Goal: Task Accomplishment & Management: Use online tool/utility

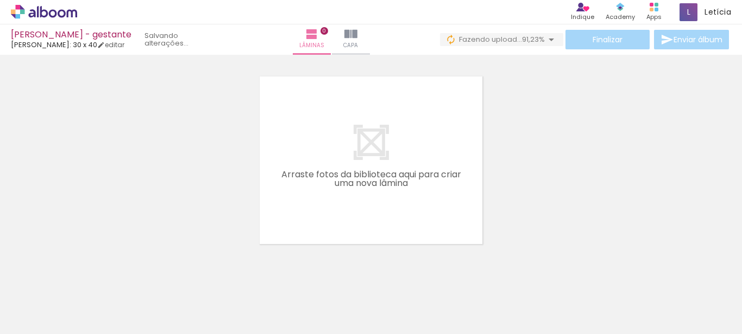
scroll to position [0, 2520]
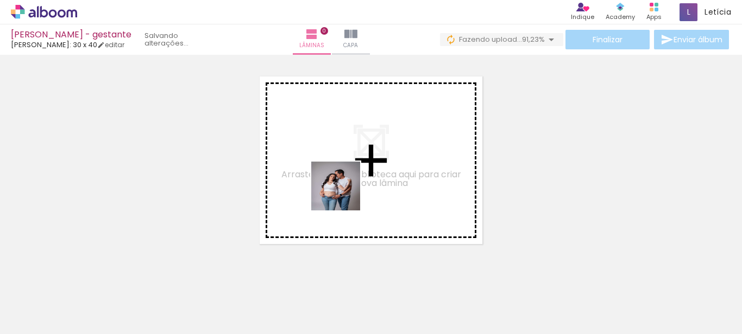
drag, startPoint x: 207, startPoint y: 301, endPoint x: 266, endPoint y: 296, distance: 59.4
click at [336, 180] on quentale-workspace at bounding box center [371, 167] width 742 height 334
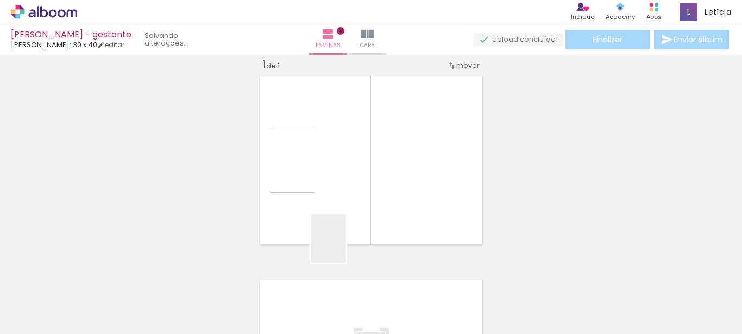
scroll to position [14, 0]
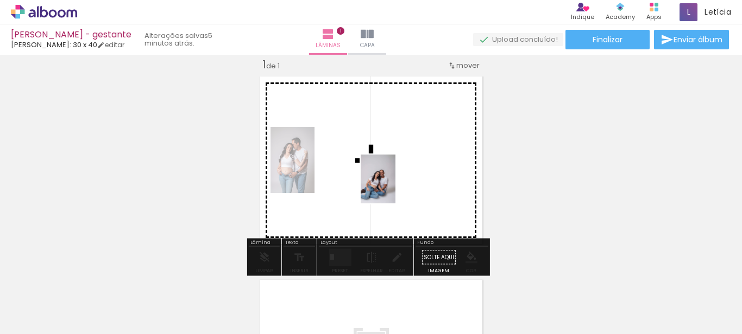
drag, startPoint x: 266, startPoint y: 296, endPoint x: 393, endPoint y: 187, distance: 167.5
click at [393, 187] on quentale-workspace at bounding box center [371, 167] width 742 height 334
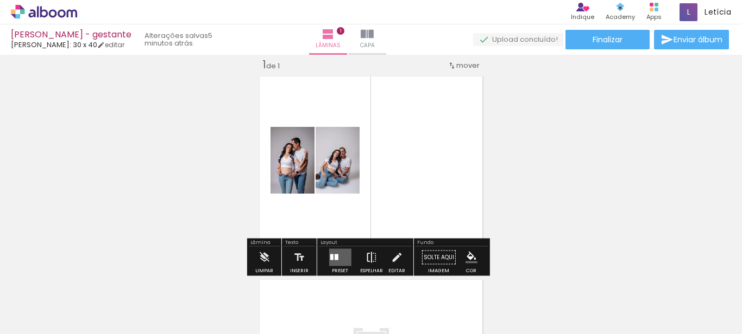
click at [365, 261] on iron-icon at bounding box center [371, 258] width 12 height 22
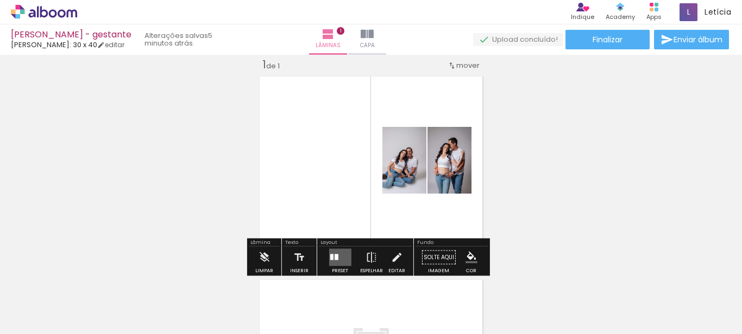
click at [337, 256] on quentale-layouter at bounding box center [339, 257] width 22 height 17
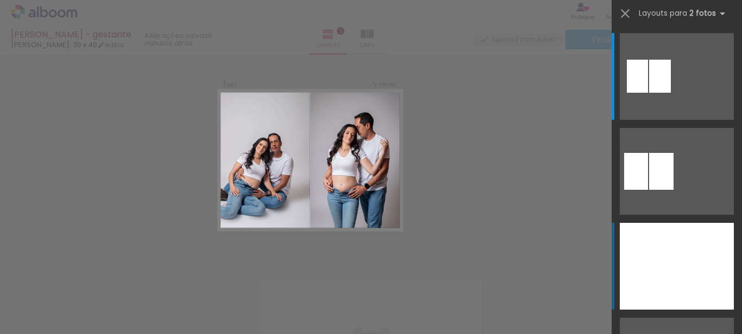
click at [671, 268] on div at bounding box center [647, 266] width 57 height 87
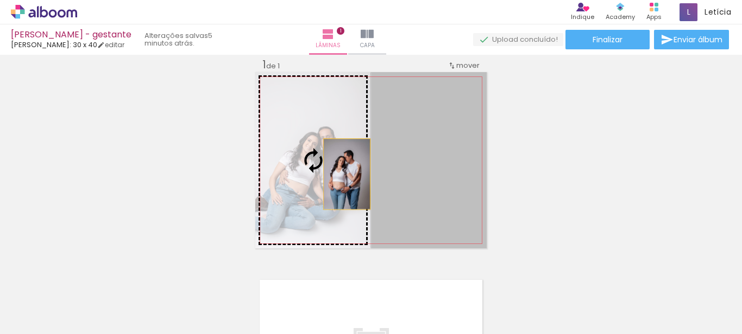
drag, startPoint x: 421, startPoint y: 184, endPoint x: 343, endPoint y: 174, distance: 78.8
click at [0, 0] on slot at bounding box center [0, 0] width 0 height 0
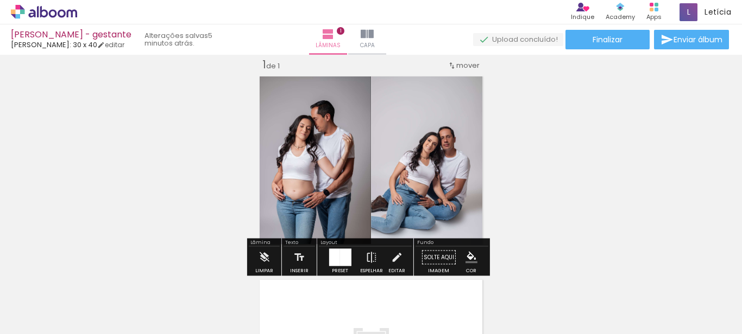
click at [333, 257] on div at bounding box center [333, 257] width 11 height 17
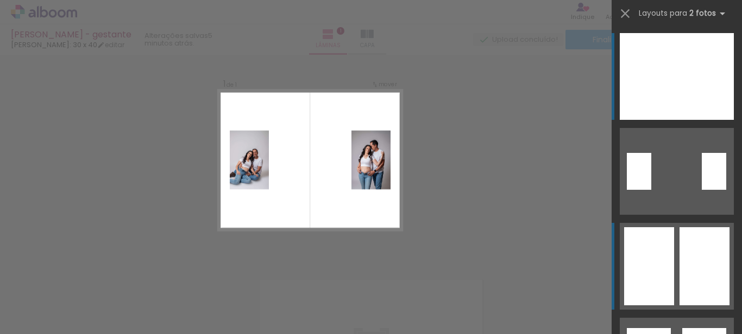
scroll to position [255, 0]
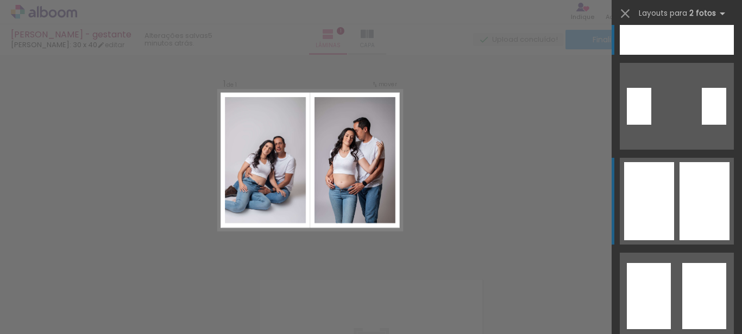
click at [693, 174] on div at bounding box center [704, 201] width 50 height 78
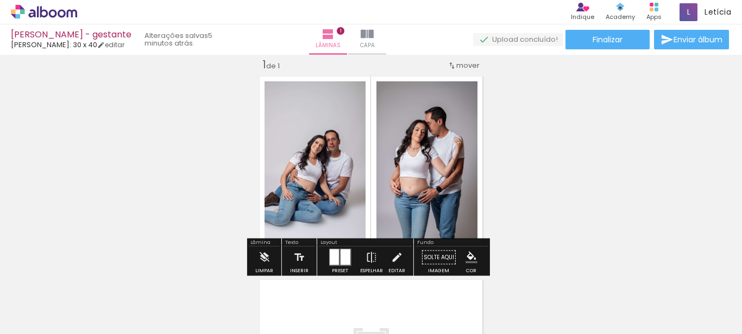
click at [555, 166] on div "Inserir lâmina 1 de 1" at bounding box center [371, 249] width 742 height 408
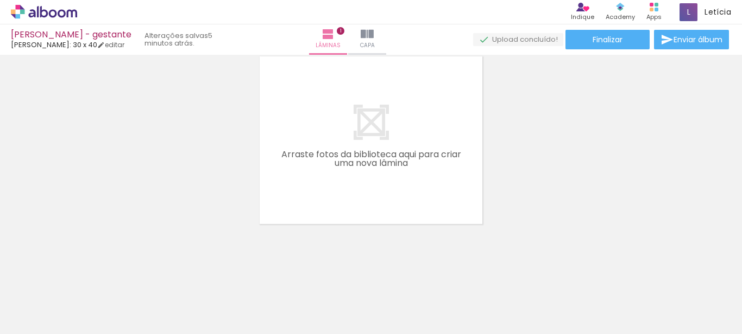
scroll to position [173, 0]
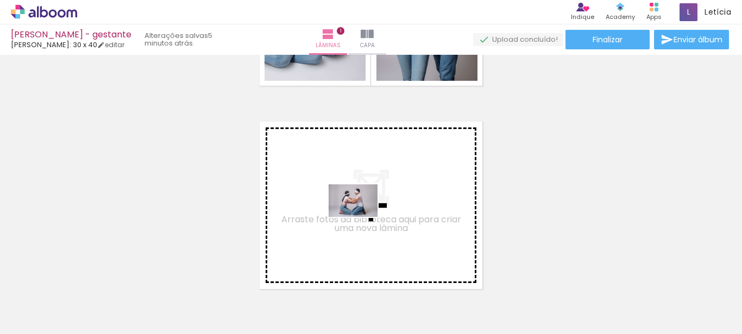
drag, startPoint x: 391, startPoint y: 297, endPoint x: 361, endPoint y: 217, distance: 85.4
click at [361, 217] on quentale-workspace at bounding box center [371, 167] width 742 height 334
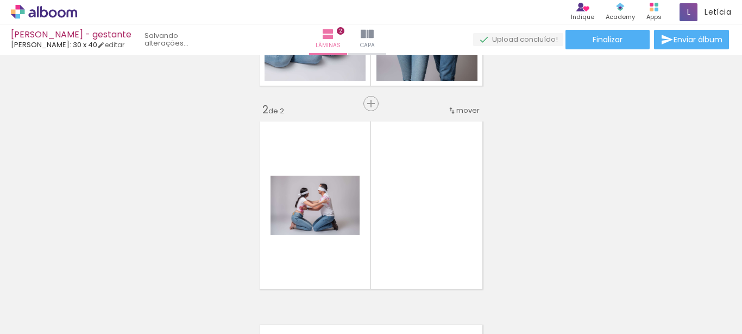
scroll to position [218, 0]
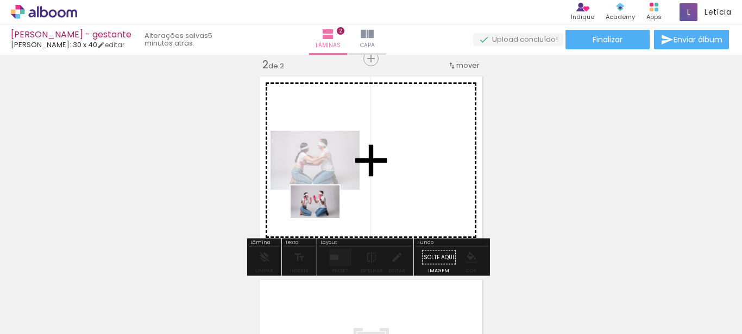
drag, startPoint x: 325, startPoint y: 294, endPoint x: 323, endPoint y: 218, distance: 76.0
click at [323, 218] on quentale-workspace at bounding box center [371, 167] width 742 height 334
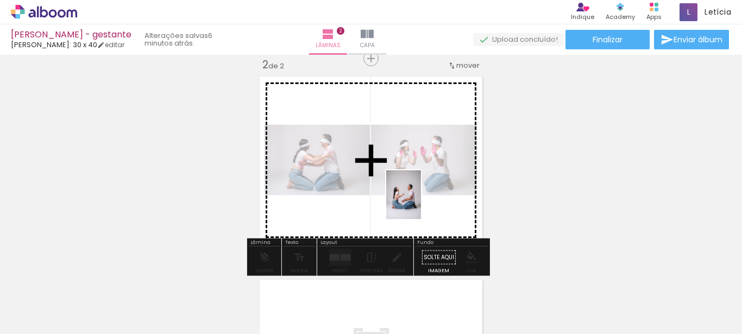
drag, startPoint x: 451, startPoint y: 306, endPoint x: 419, endPoint y: 203, distance: 107.5
click at [419, 203] on quentale-workspace at bounding box center [371, 167] width 742 height 334
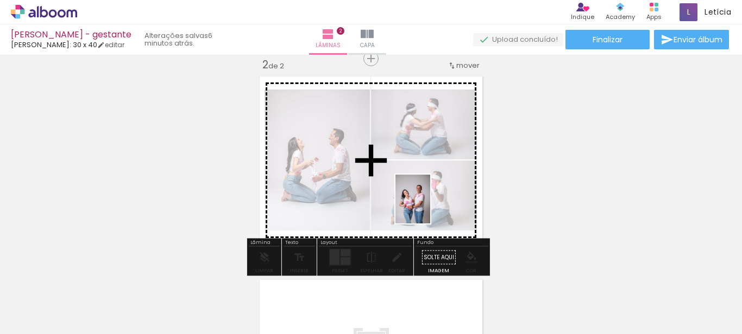
drag, startPoint x: 496, startPoint y: 293, endPoint x: 428, endPoint y: 207, distance: 109.4
click at [428, 207] on quentale-workspace at bounding box center [371, 167] width 742 height 334
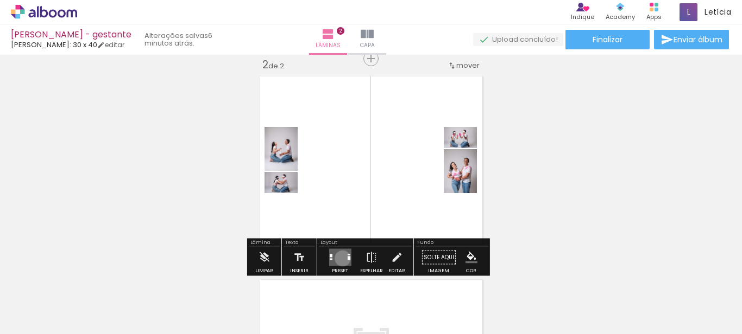
click at [340, 258] on quentale-layouter at bounding box center [339, 257] width 22 height 17
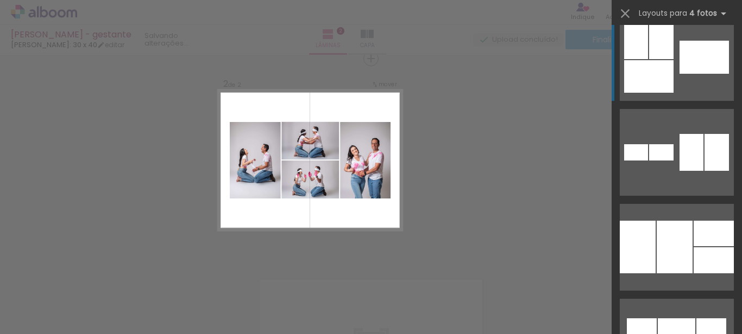
scroll to position [1954, 0]
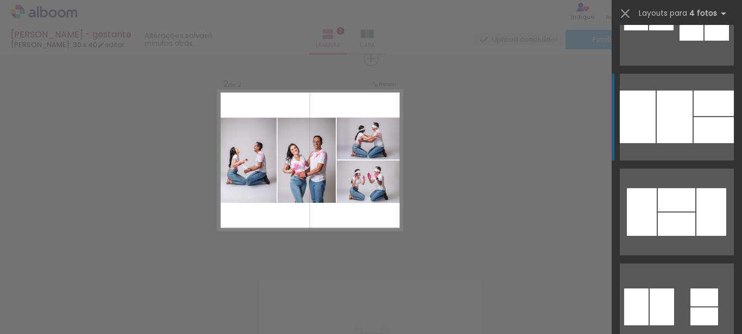
click at [689, 145] on quentale-layouter at bounding box center [676, 117] width 114 height 87
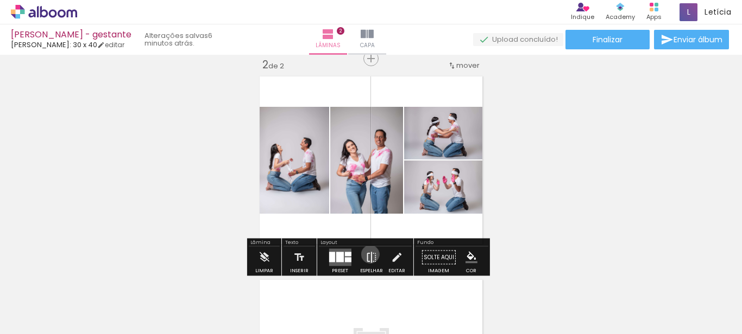
click at [368, 255] on iron-icon at bounding box center [371, 258] width 12 height 22
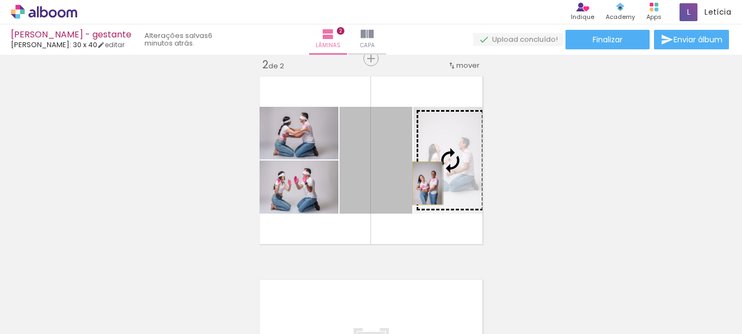
drag, startPoint x: 380, startPoint y: 182, endPoint x: 423, endPoint y: 183, distance: 42.9
click at [0, 0] on slot at bounding box center [0, 0] width 0 height 0
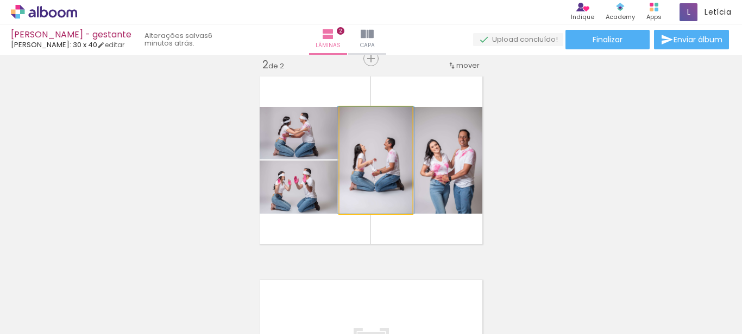
click at [403, 187] on quentale-photo at bounding box center [375, 160] width 73 height 107
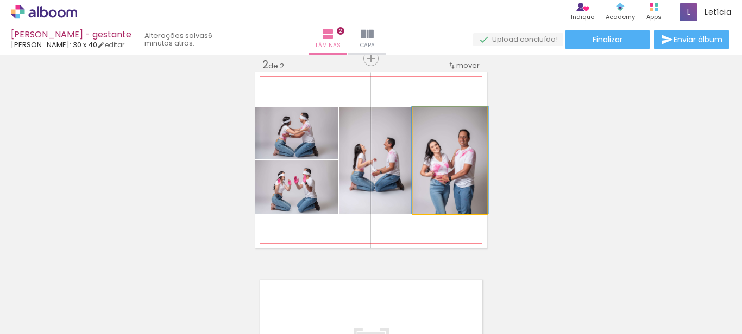
click at [428, 200] on quentale-photo at bounding box center [449, 160] width 73 height 107
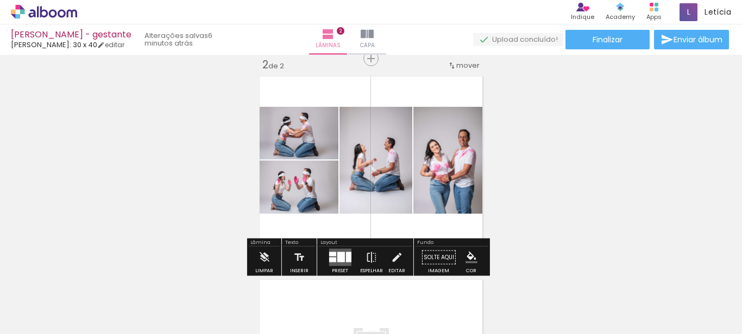
click at [543, 199] on div "Inserir lâmina 1 de 2 Inserir lâmina 2 de 2" at bounding box center [371, 146] width 742 height 611
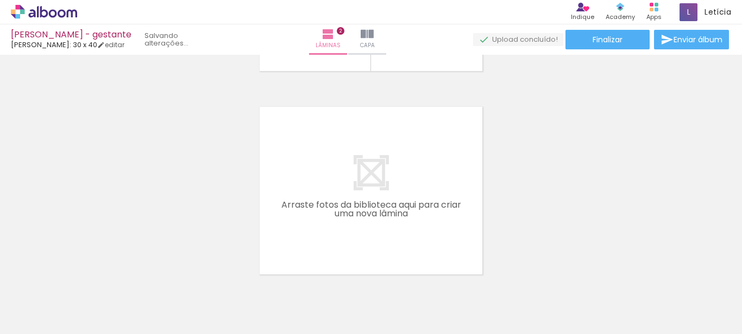
scroll to position [0, 0]
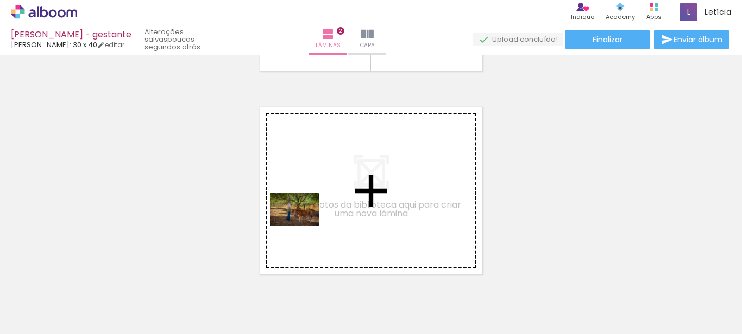
drag, startPoint x: 113, startPoint y: 303, endPoint x: 302, endPoint y: 226, distance: 204.1
click at [302, 226] on quentale-workspace at bounding box center [371, 167] width 742 height 334
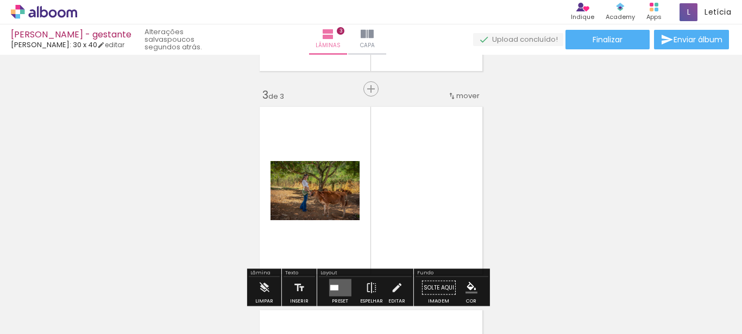
scroll to position [421, 0]
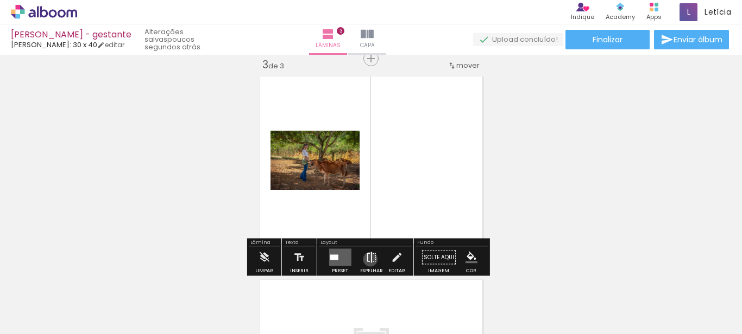
click at [368, 260] on iron-icon at bounding box center [371, 258] width 12 height 22
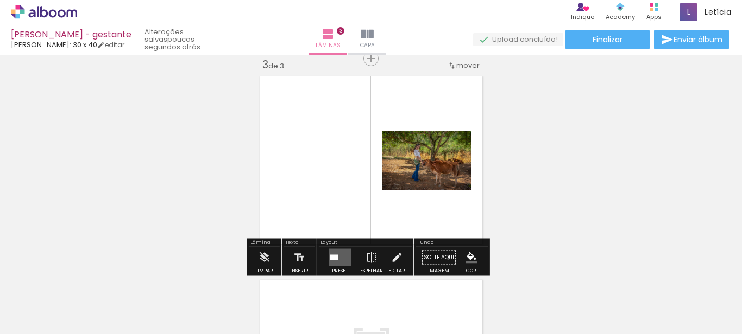
drag, startPoint x: 340, startPoint y: 260, endPoint x: 435, endPoint y: 203, distance: 110.5
click at [340, 260] on quentale-layouter at bounding box center [339, 257] width 22 height 17
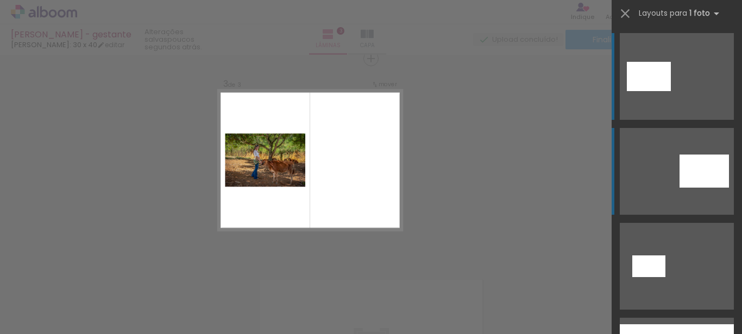
scroll to position [195, 0]
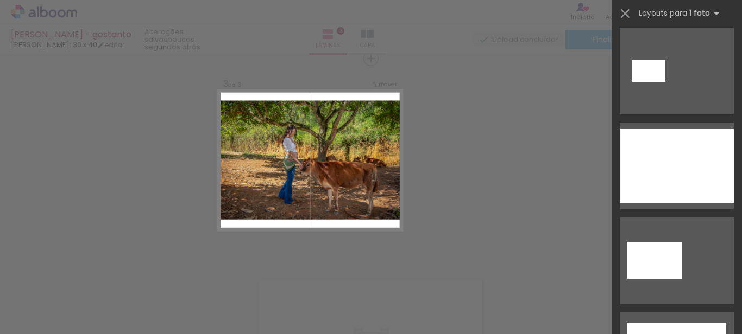
click at [673, 175] on div at bounding box center [676, 166] width 114 height 74
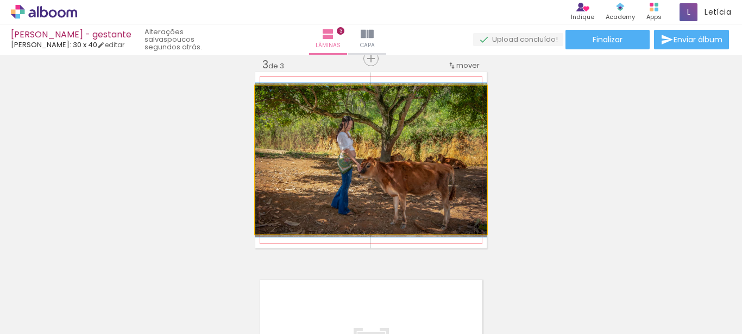
click at [390, 143] on quentale-photo at bounding box center [370, 160] width 231 height 149
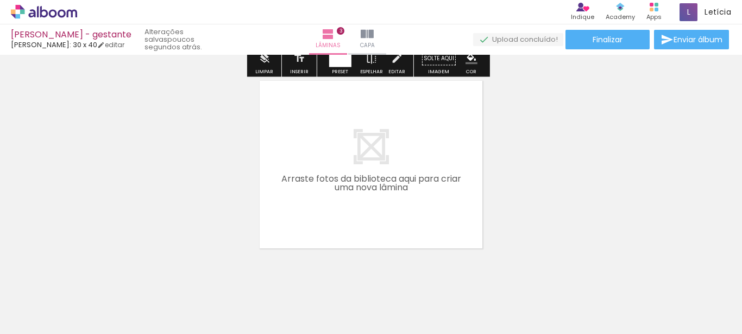
scroll to position [645, 0]
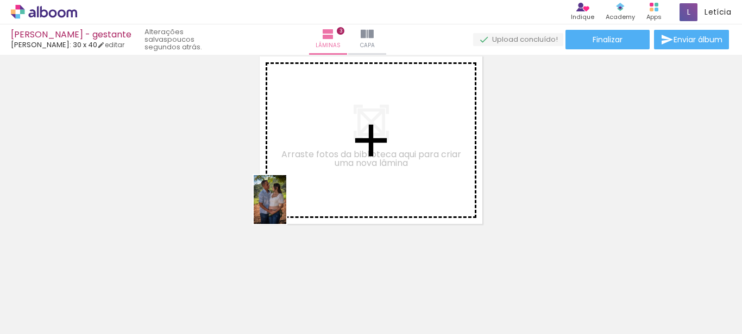
drag, startPoint x: 174, startPoint y: 298, endPoint x: 286, endPoint y: 208, distance: 144.1
click at [286, 208] on quentale-workspace at bounding box center [371, 167] width 742 height 334
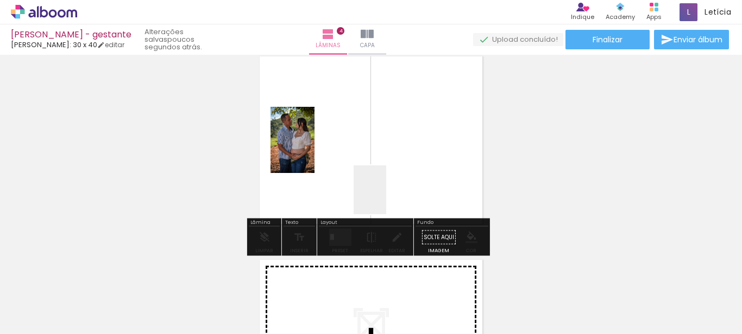
scroll to position [625, 0]
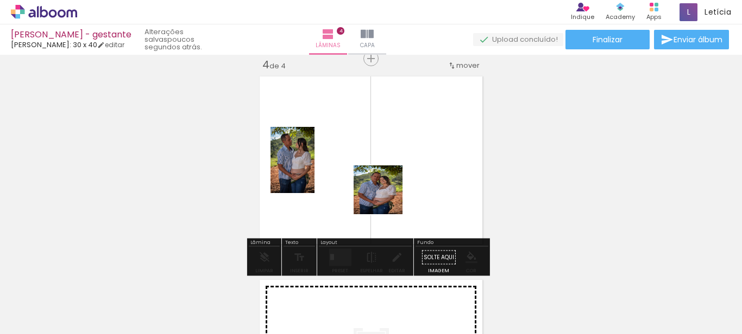
drag, startPoint x: 228, startPoint y: 294, endPoint x: 386, endPoint y: 198, distance: 184.9
click at [386, 198] on quentale-workspace at bounding box center [371, 167] width 742 height 334
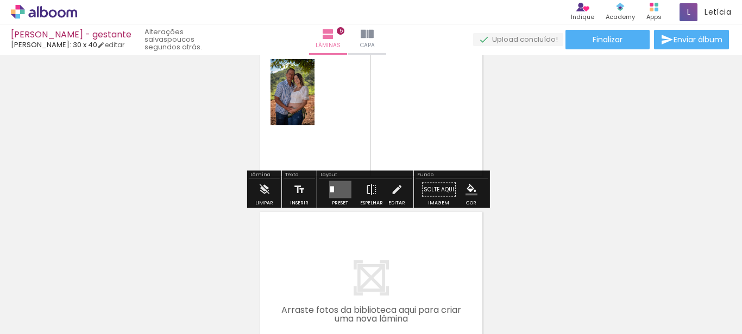
scroll to position [959, 0]
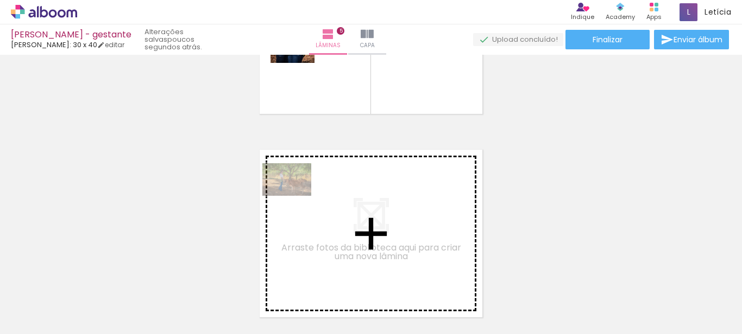
click at [295, 196] on quentale-workspace at bounding box center [371, 167] width 742 height 334
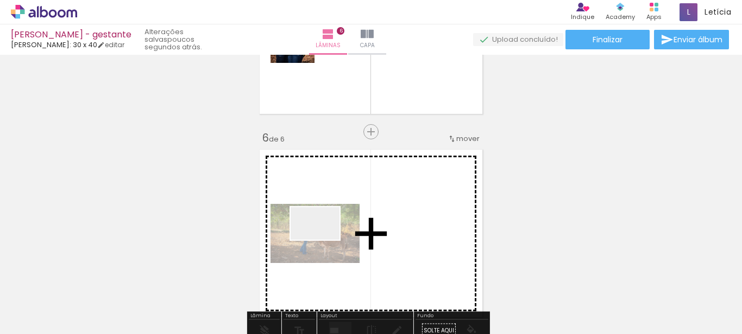
click at [323, 240] on quentale-workspace at bounding box center [371, 167] width 742 height 334
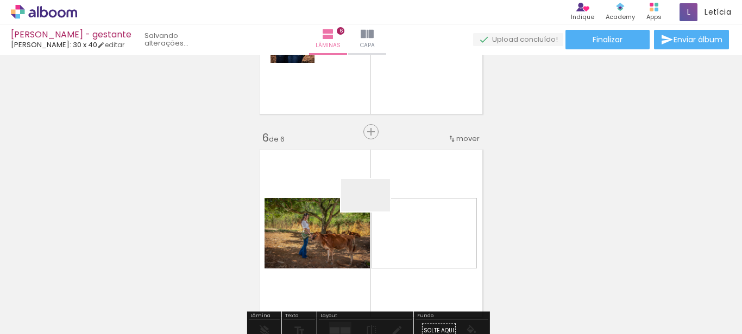
drag, startPoint x: 374, startPoint y: 212, endPoint x: 404, endPoint y: 301, distance: 94.8
click at [371, 210] on quentale-workspace at bounding box center [371, 167] width 742 height 334
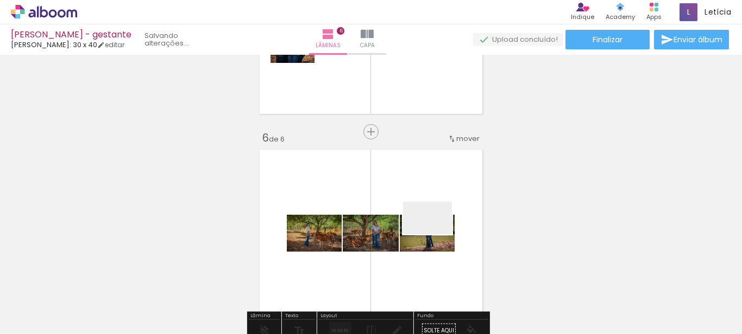
drag, startPoint x: 435, startPoint y: 235, endPoint x: 469, endPoint y: 182, distance: 62.5
click at [403, 193] on quentale-workspace at bounding box center [371, 167] width 742 height 334
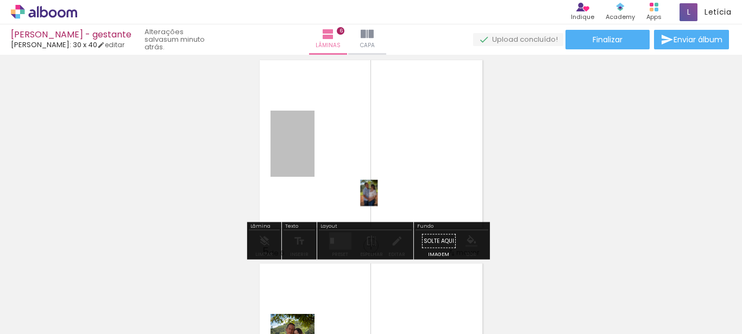
scroll to position [771, 0]
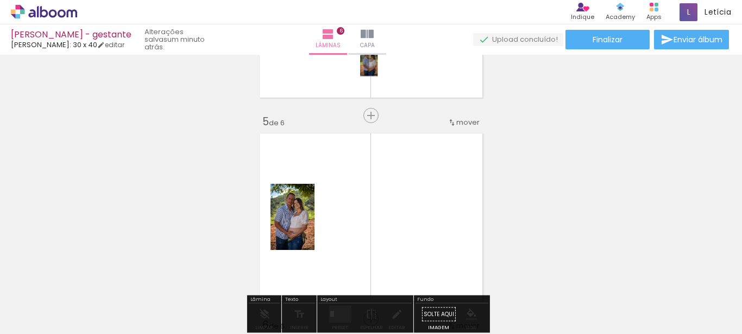
drag, startPoint x: 331, startPoint y: 170, endPoint x: 386, endPoint y: 207, distance: 66.6
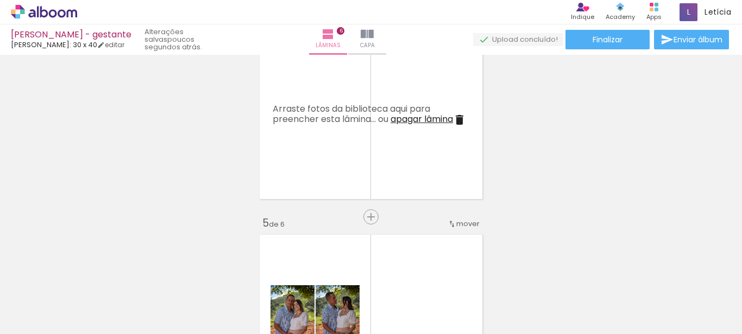
scroll to position [641, 0]
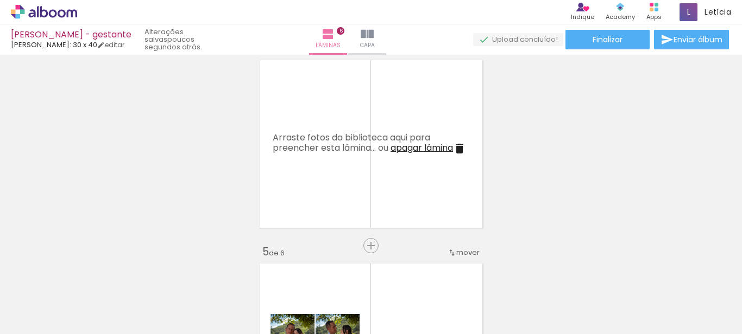
click at [422, 142] on span "apagar lâmina" at bounding box center [421, 148] width 62 height 12
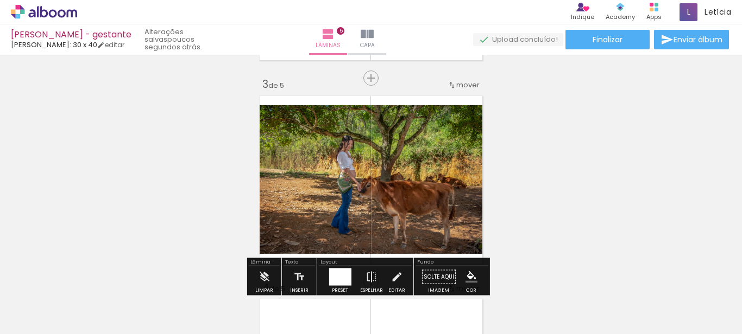
scroll to position [381, 0]
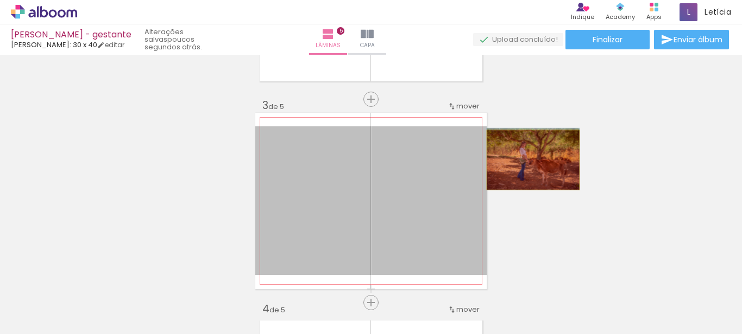
drag, startPoint x: 412, startPoint y: 184, endPoint x: 529, endPoint y: 160, distance: 119.1
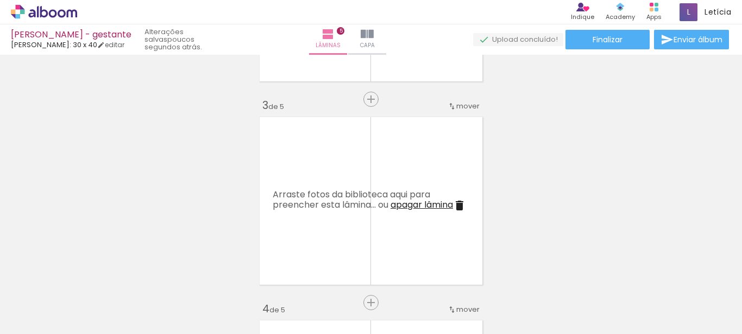
click at [426, 199] on span "apagar lâmina" at bounding box center [421, 205] width 62 height 12
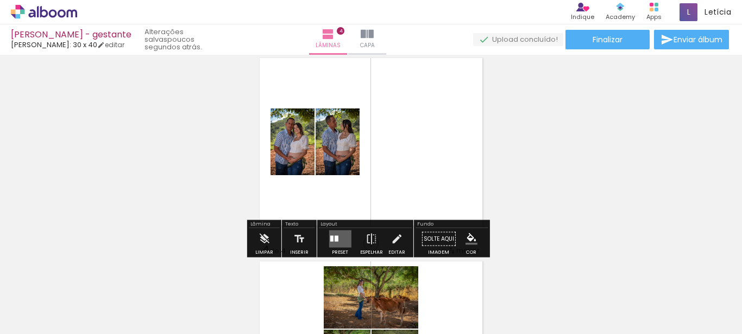
scroll to position [446, 0]
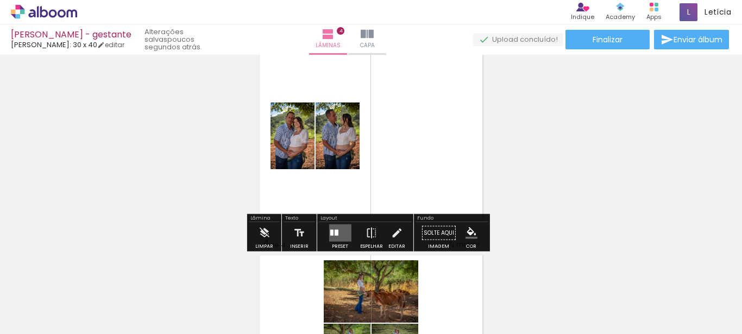
click at [339, 231] on quentale-layouter at bounding box center [339, 233] width 22 height 17
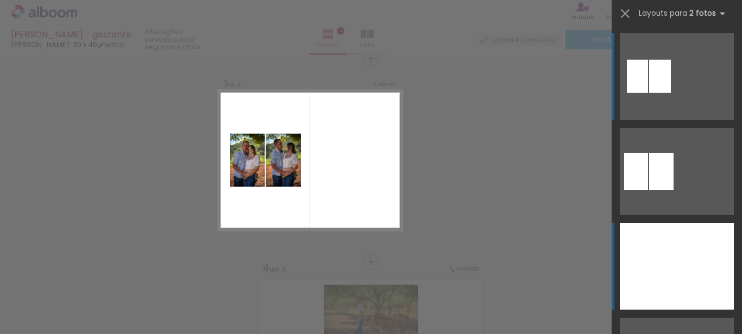
scroll to position [421, 0]
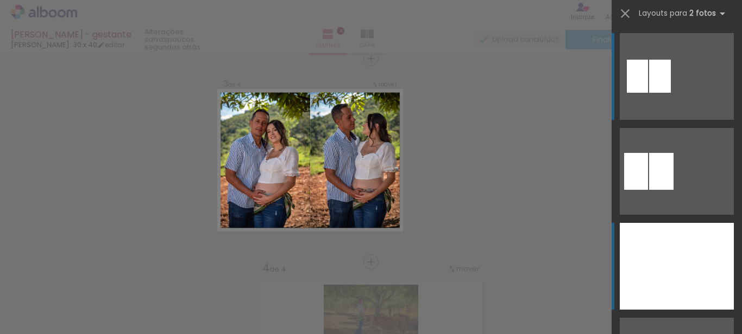
click at [657, 268] on div at bounding box center [647, 266] width 57 height 87
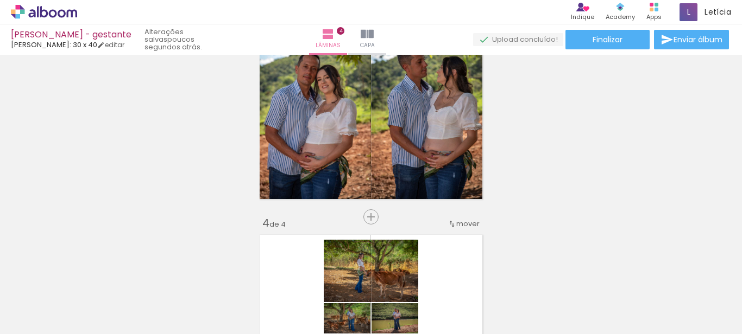
scroll to position [617, 0]
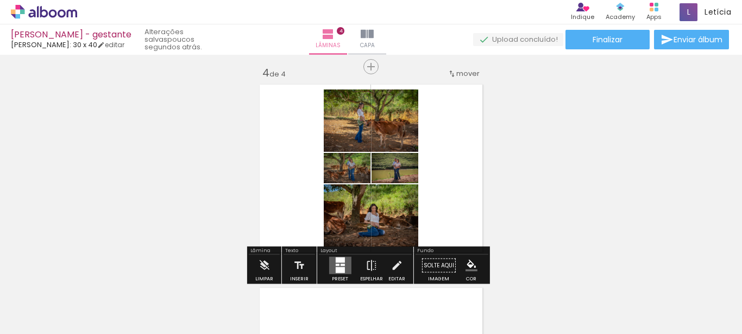
click at [336, 258] on div at bounding box center [339, 260] width 9 height 5
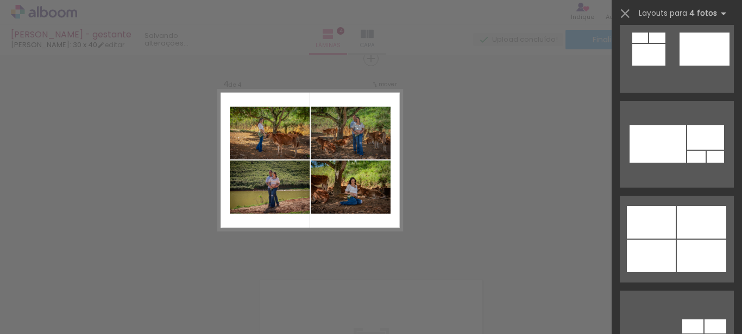
scroll to position [1042, 0]
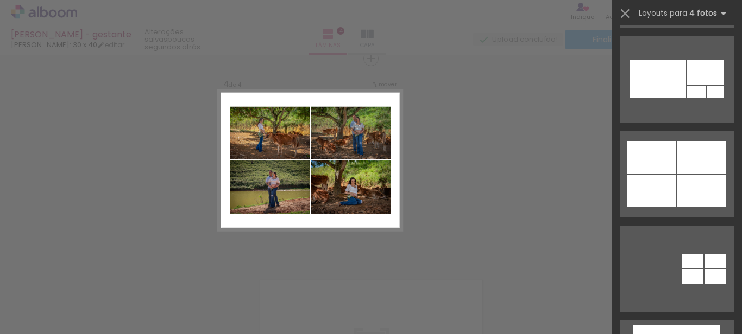
click at [679, 195] on div at bounding box center [700, 191] width 49 height 33
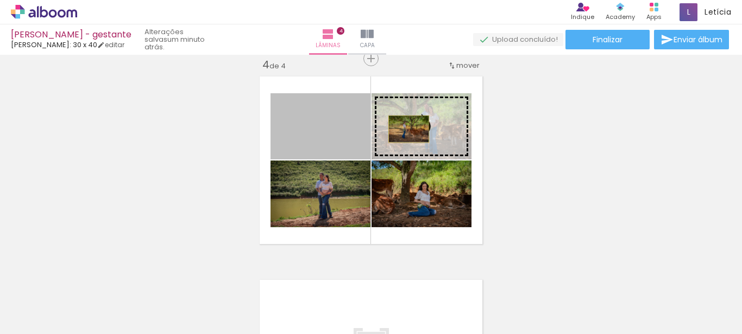
drag, startPoint x: 333, startPoint y: 133, endPoint x: 404, endPoint y: 129, distance: 71.2
click at [0, 0] on slot at bounding box center [0, 0] width 0 height 0
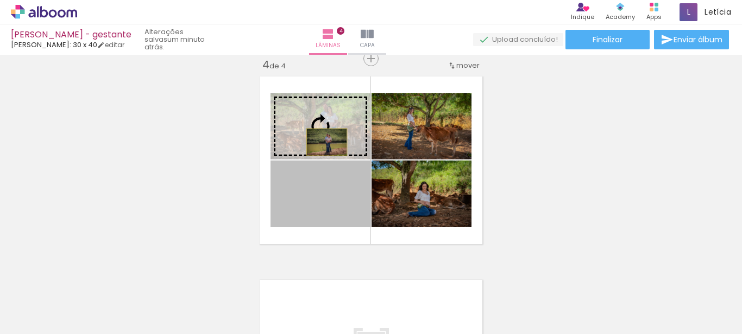
drag, startPoint x: 323, startPoint y: 187, endPoint x: 322, endPoint y: 142, distance: 44.5
click at [0, 0] on slot at bounding box center [0, 0] width 0 height 0
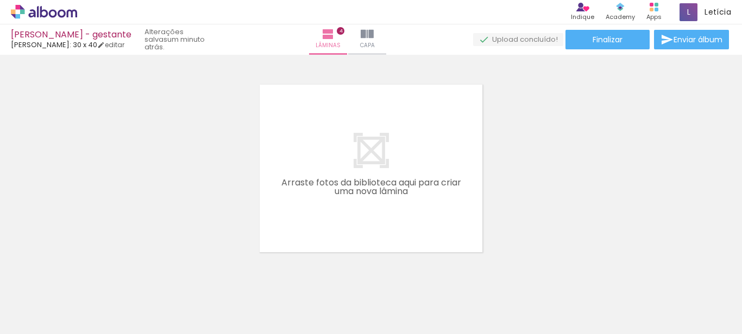
scroll to position [0, 270]
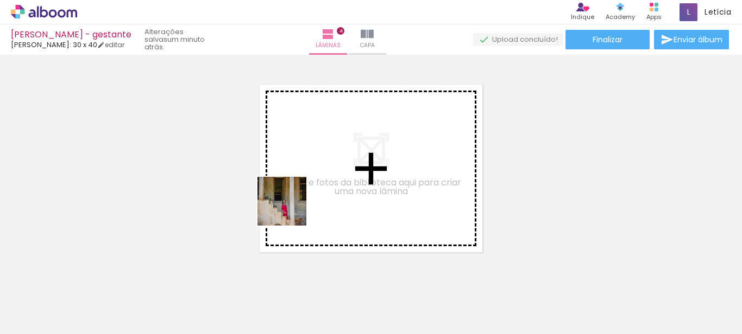
drag, startPoint x: 216, startPoint y: 297, endPoint x: 268, endPoint y: 296, distance: 51.6
click at [290, 210] on quentale-workspace at bounding box center [371, 167] width 742 height 334
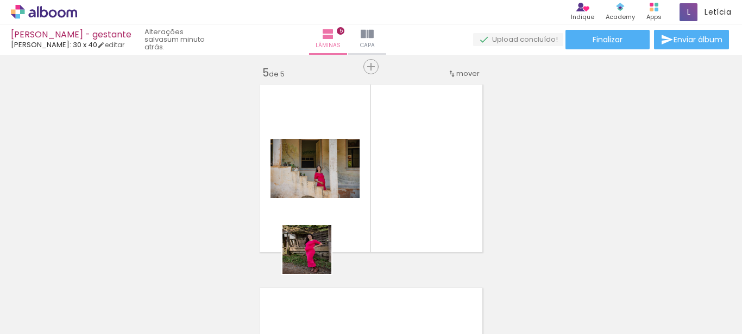
scroll to position [828, 0]
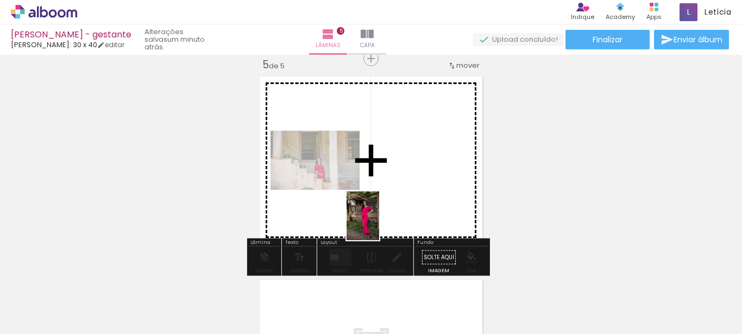
drag, startPoint x: 268, startPoint y: 296, endPoint x: 379, endPoint y: 224, distance: 132.7
click at [379, 224] on quentale-workspace at bounding box center [371, 167] width 742 height 334
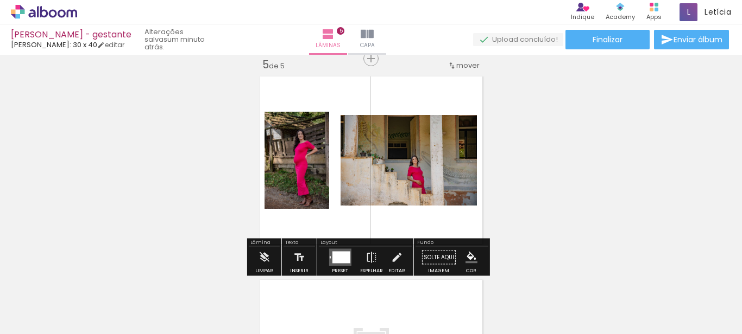
click at [332, 254] on div at bounding box center [341, 258] width 18 height 12
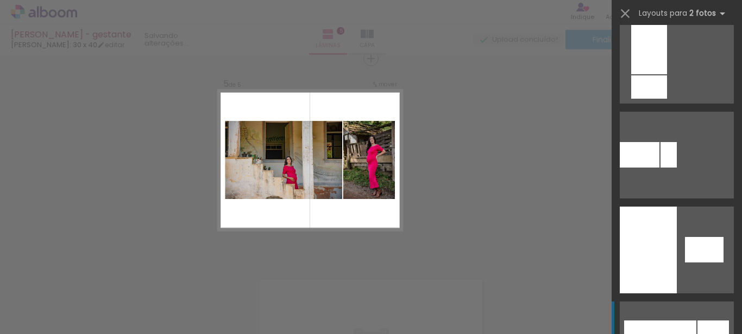
scroll to position [782, 0]
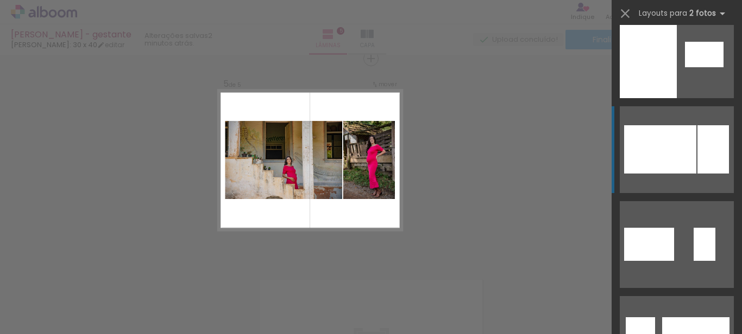
click at [685, 167] on div at bounding box center [660, 149] width 72 height 48
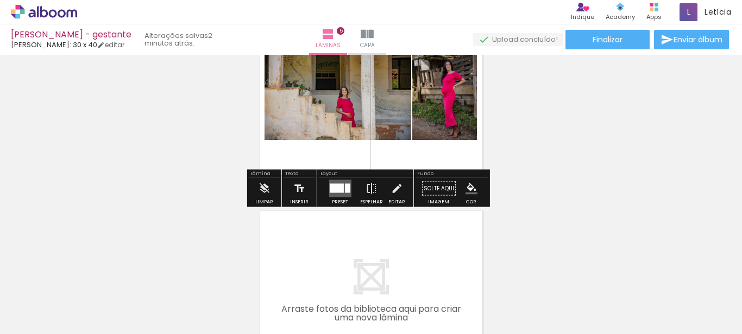
scroll to position [1024, 0]
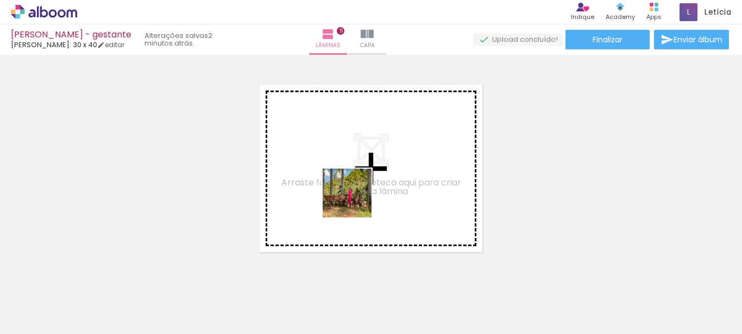
drag, startPoint x: 330, startPoint y: 302, endPoint x: 355, endPoint y: 201, distance: 103.4
click at [355, 201] on quentale-workspace at bounding box center [371, 167] width 742 height 334
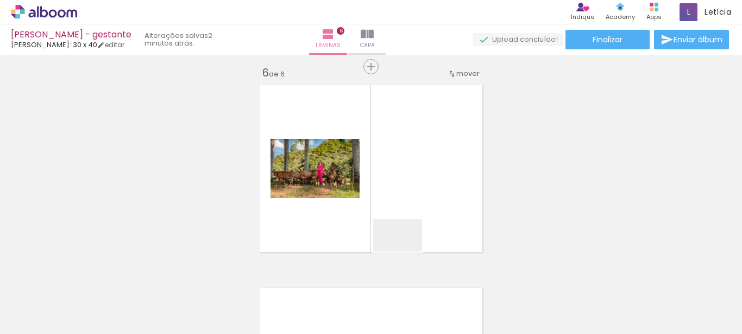
scroll to position [1032, 0]
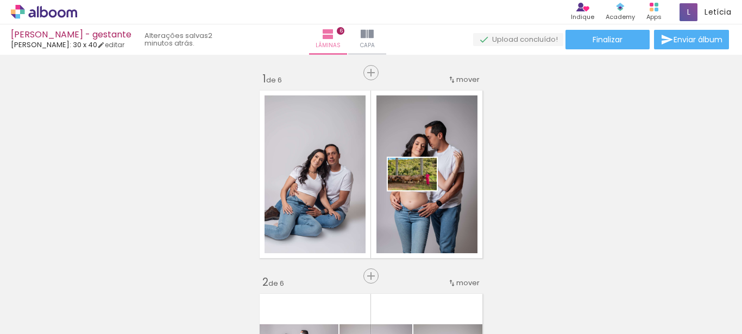
click at [420, 191] on quentale-workspace at bounding box center [371, 167] width 742 height 334
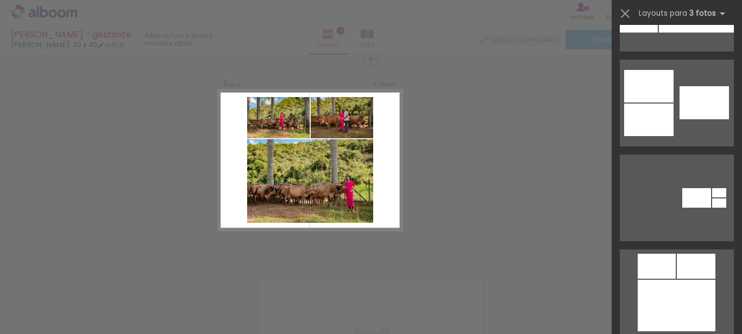
scroll to position [1433, 0]
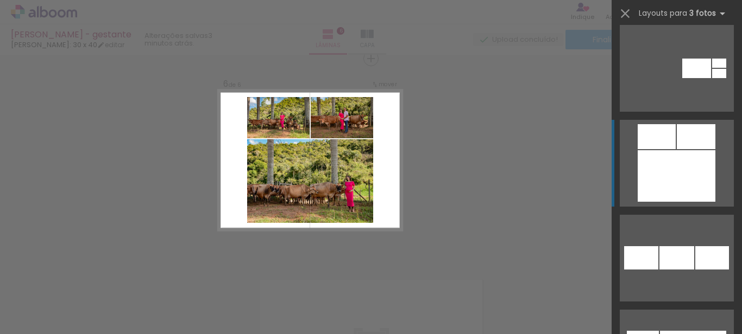
click at [667, 175] on div at bounding box center [676, 176] width 78 height 52
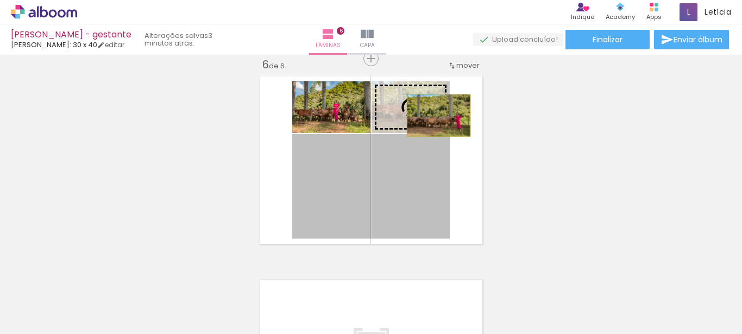
drag, startPoint x: 398, startPoint y: 192, endPoint x: 434, endPoint y: 116, distance: 84.0
click at [0, 0] on slot at bounding box center [0, 0] width 0 height 0
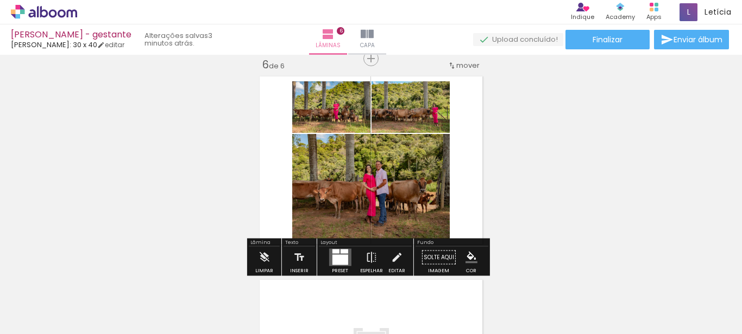
click at [336, 253] on div at bounding box center [335, 252] width 7 height 4
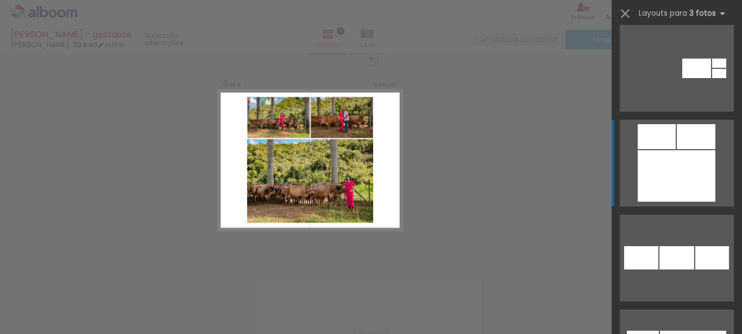
scroll to position [1520, 0]
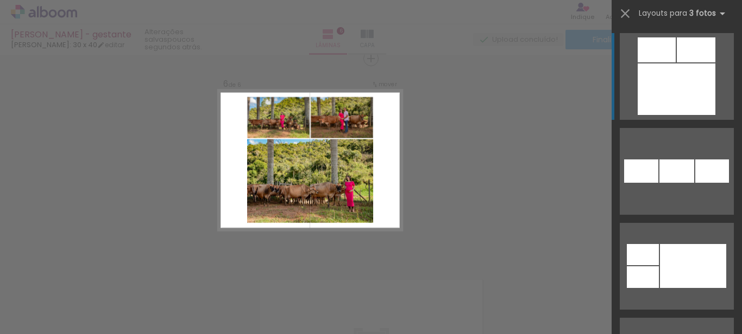
click at [666, 112] on div at bounding box center [676, 90] width 78 height 52
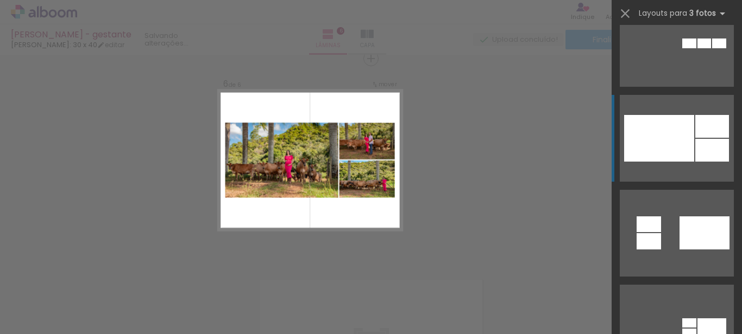
scroll to position [1846, 0]
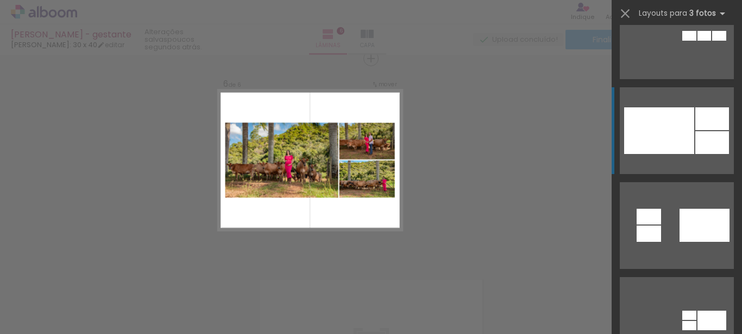
click at [678, 149] on div at bounding box center [659, 130] width 70 height 47
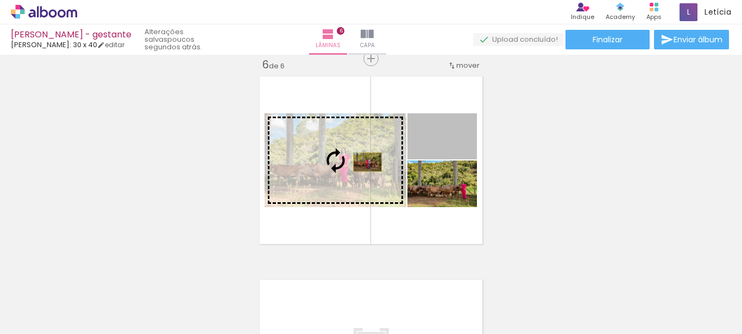
drag, startPoint x: 450, startPoint y: 147, endPoint x: 363, endPoint y: 162, distance: 88.2
click at [0, 0] on slot at bounding box center [0, 0] width 0 height 0
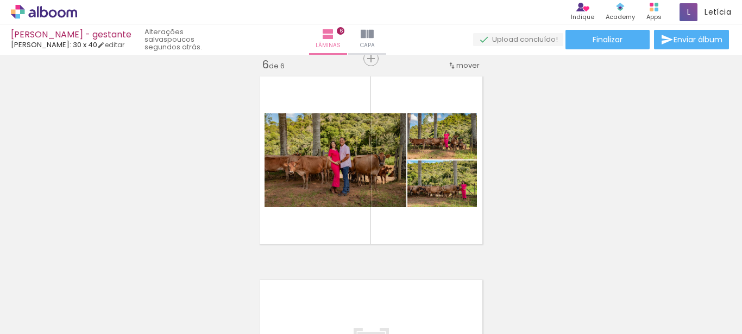
scroll to position [1097, 0]
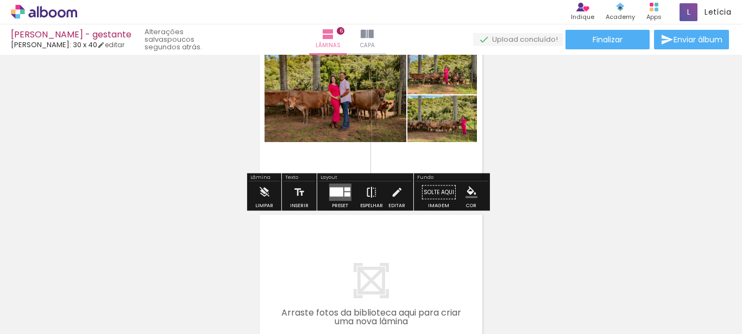
click at [371, 195] on iron-icon at bounding box center [371, 193] width 12 height 22
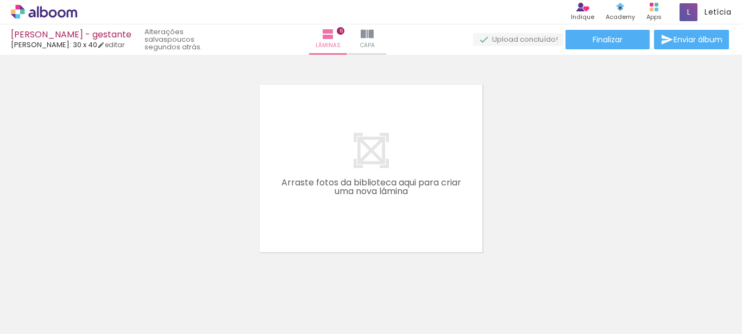
scroll to position [0, 532]
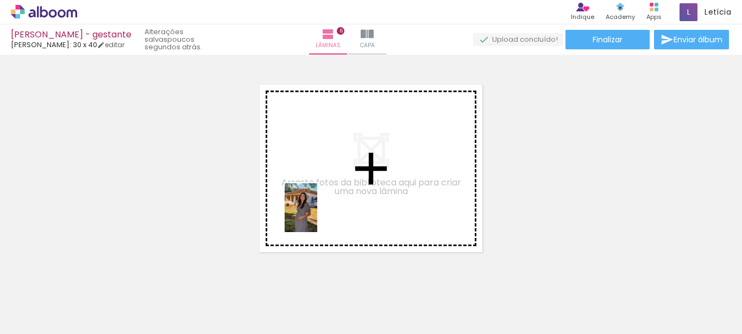
drag, startPoint x: 255, startPoint y: 309, endPoint x: 317, endPoint y: 216, distance: 111.6
click at [317, 216] on quentale-workspace at bounding box center [371, 167] width 742 height 334
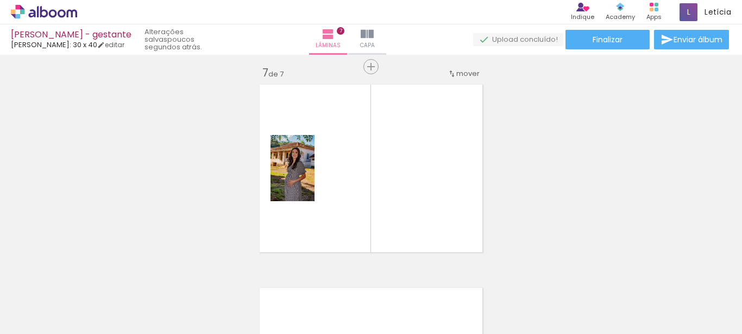
scroll to position [1236, 0]
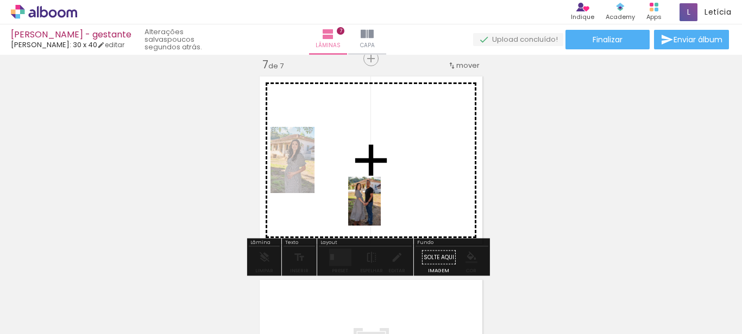
drag, startPoint x: 313, startPoint y: 299, endPoint x: 381, endPoint y: 210, distance: 112.4
click at [381, 210] on quentale-workspace at bounding box center [371, 167] width 742 height 334
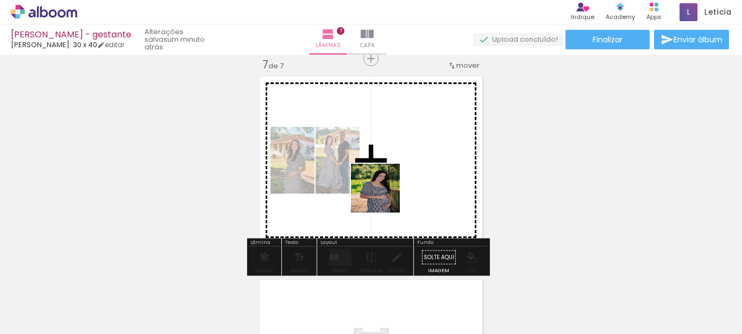
drag, startPoint x: 370, startPoint y: 301, endPoint x: 383, endPoint y: 197, distance: 105.0
click at [383, 197] on quentale-workspace at bounding box center [371, 167] width 742 height 334
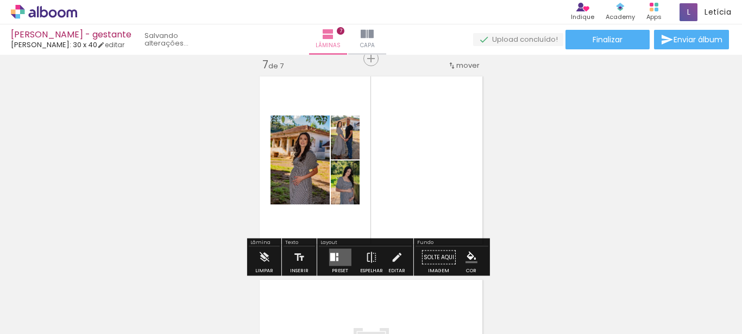
drag, startPoint x: 428, startPoint y: 299, endPoint x: 407, endPoint y: 181, distance: 120.2
click at [407, 181] on quentale-workspace at bounding box center [371, 167] width 742 height 334
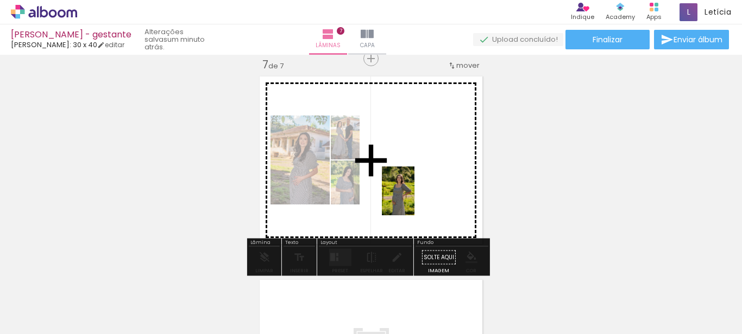
drag, startPoint x: 438, startPoint y: 297, endPoint x: 414, endPoint y: 199, distance: 100.5
click at [414, 199] on quentale-workspace at bounding box center [371, 167] width 742 height 334
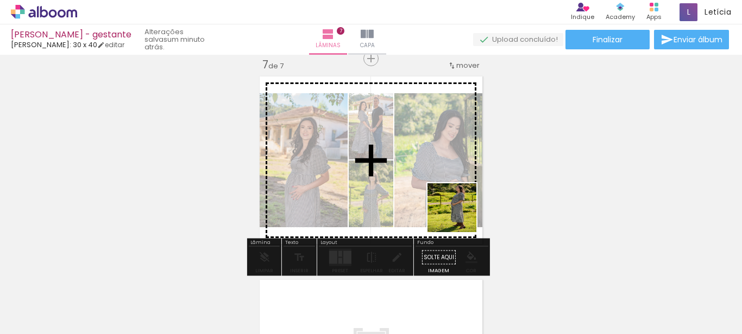
drag, startPoint x: 491, startPoint y: 295, endPoint x: 460, endPoint y: 216, distance: 85.3
click at [460, 216] on quentale-workspace at bounding box center [371, 167] width 742 height 334
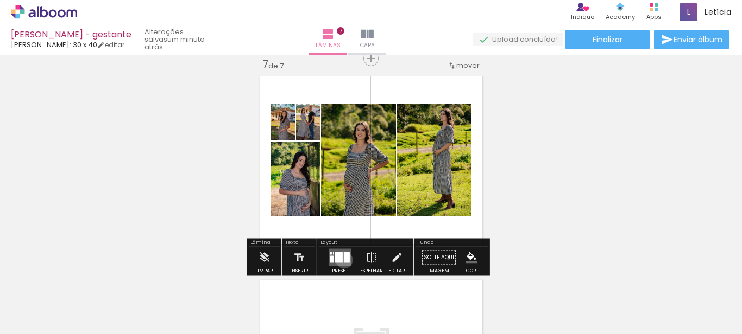
drag, startPoint x: 341, startPoint y: 260, endPoint x: 376, endPoint y: 178, distance: 89.5
click at [343, 260] on div at bounding box center [346, 257] width 6 height 11
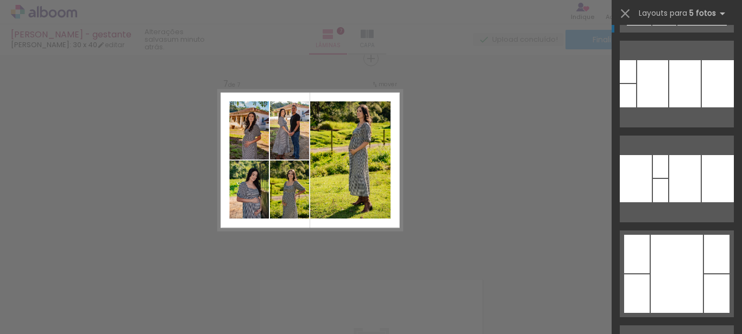
scroll to position [195, 0]
